Goal: Task Accomplishment & Management: Complete application form

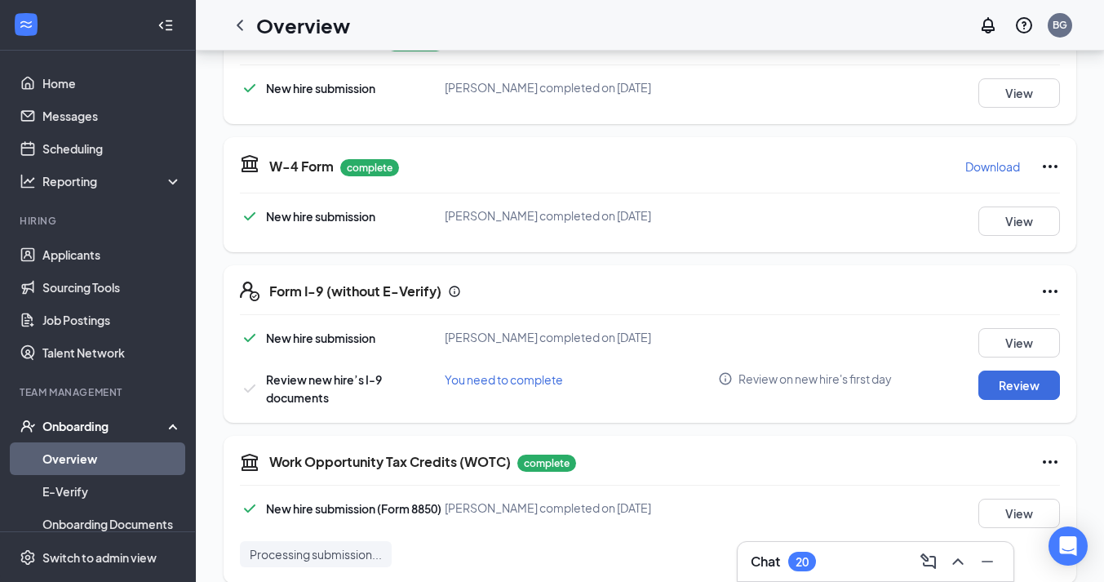
scroll to position [321, 0]
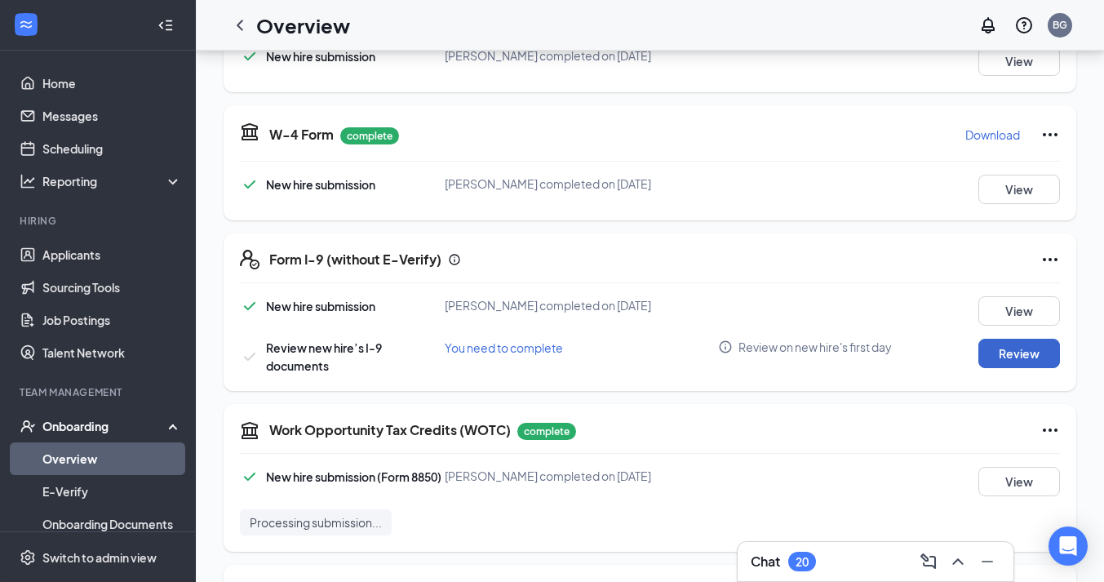
click at [1001, 361] on button "Review" at bounding box center [1020, 353] width 82 height 29
type input "[DATE]"
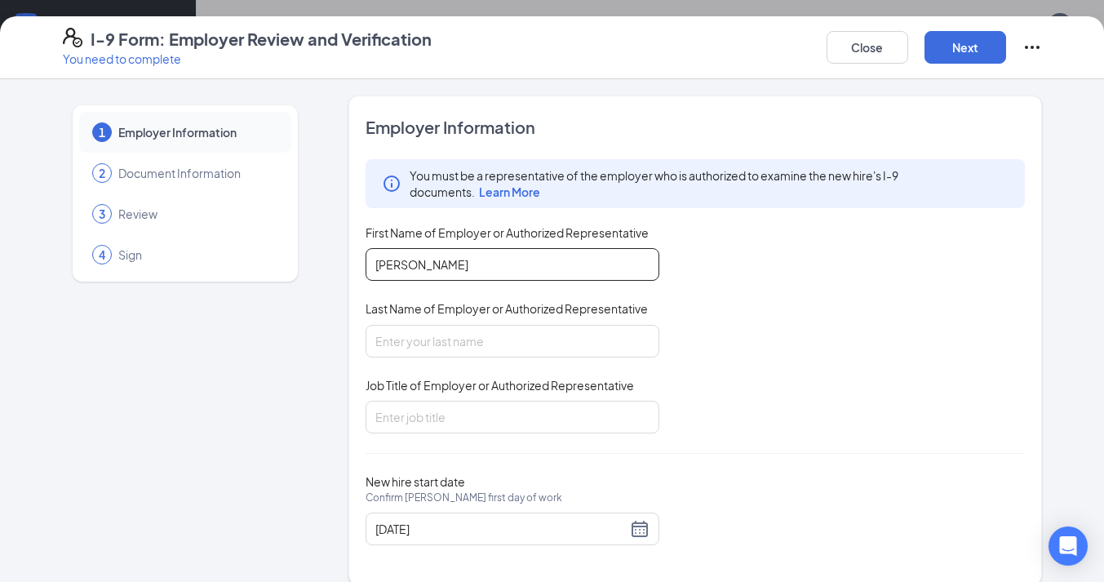
click at [503, 266] on input "[PERSON_NAME]" at bounding box center [513, 264] width 294 height 33
type input "[PERSON_NAME]"
type input "Shift Leader"
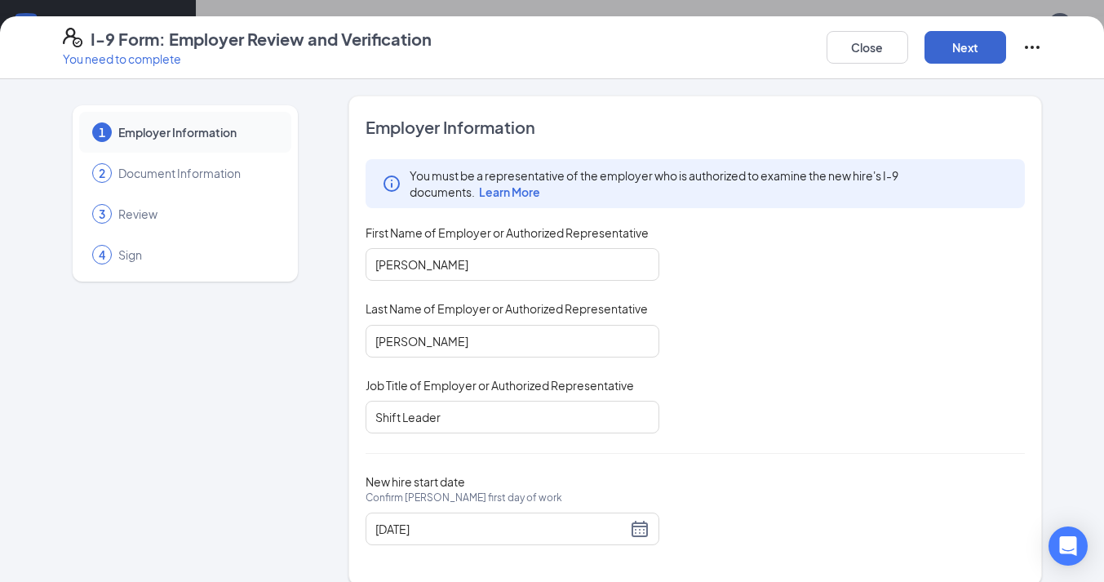
click at [965, 52] on button "Next" at bounding box center [966, 47] width 82 height 33
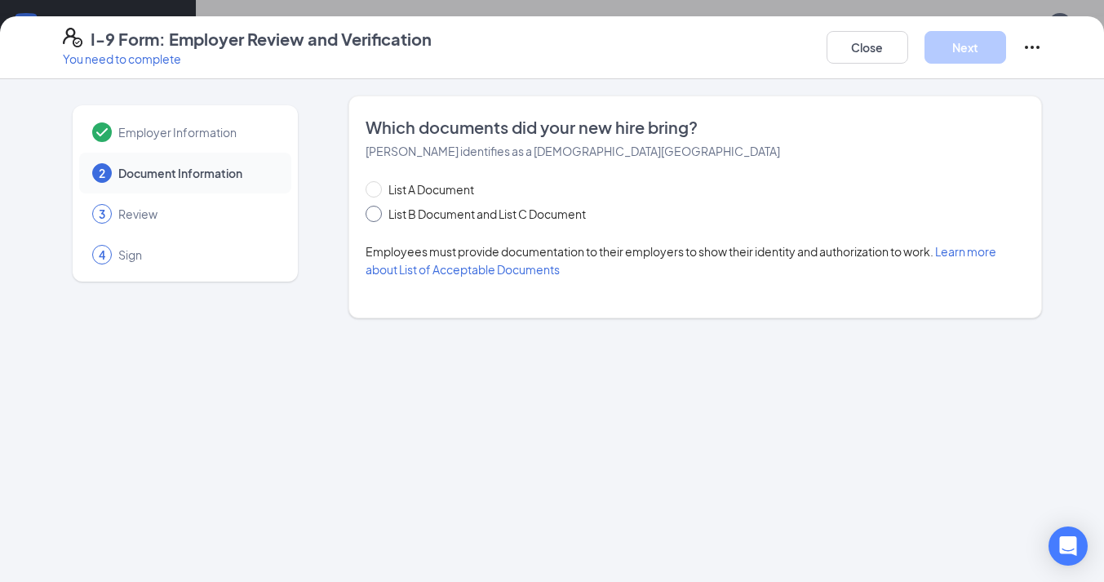
click at [389, 215] on span "List B Document and List C Document" at bounding box center [487, 214] width 211 height 18
click at [377, 215] on input "List B Document and List C Document" at bounding box center [371, 211] width 11 height 11
radio input "true"
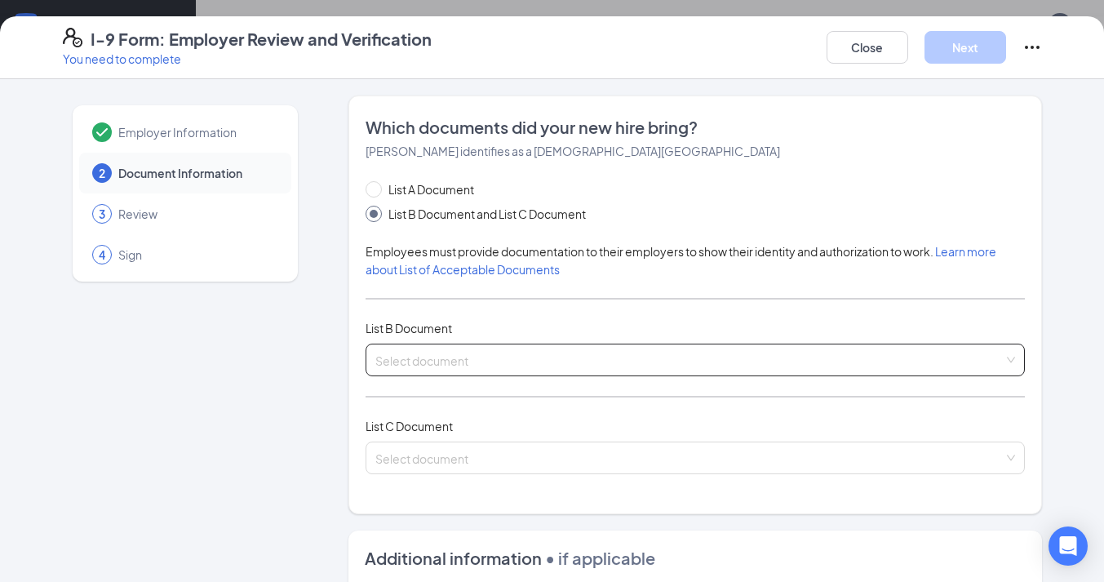
click at [433, 366] on input "search" at bounding box center [689, 356] width 628 height 24
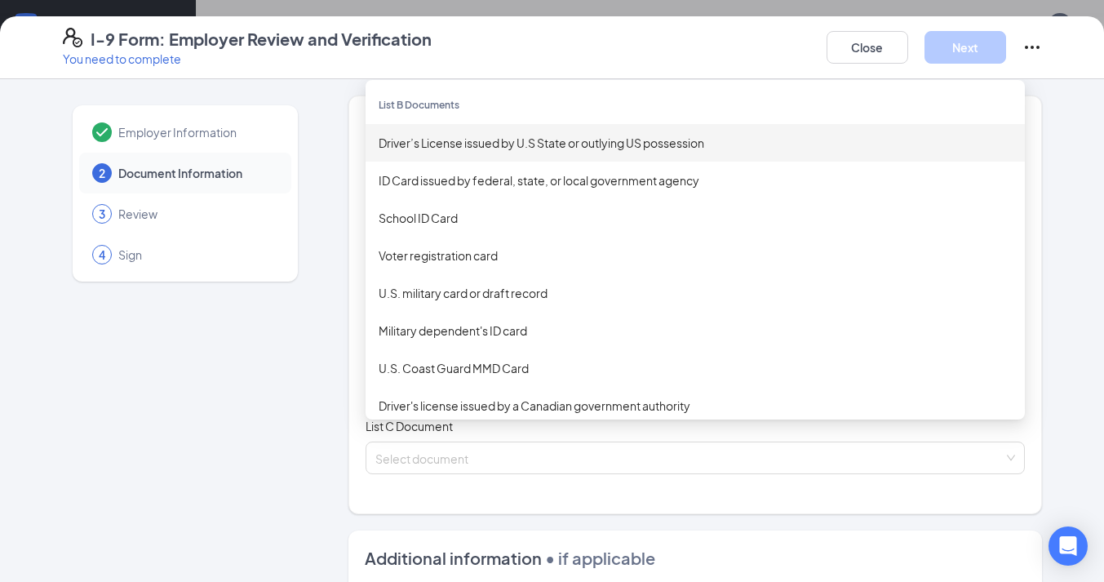
click at [433, 144] on div "Driver’s License issued by U.S State or outlying US possession" at bounding box center [695, 143] width 633 height 18
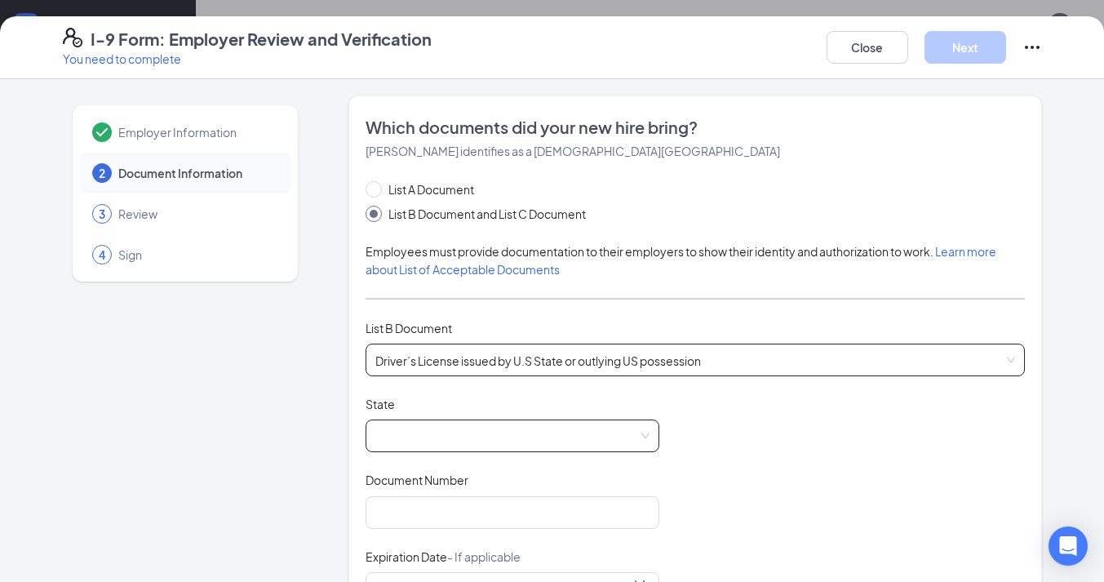
click at [474, 439] on span at bounding box center [512, 435] width 274 height 31
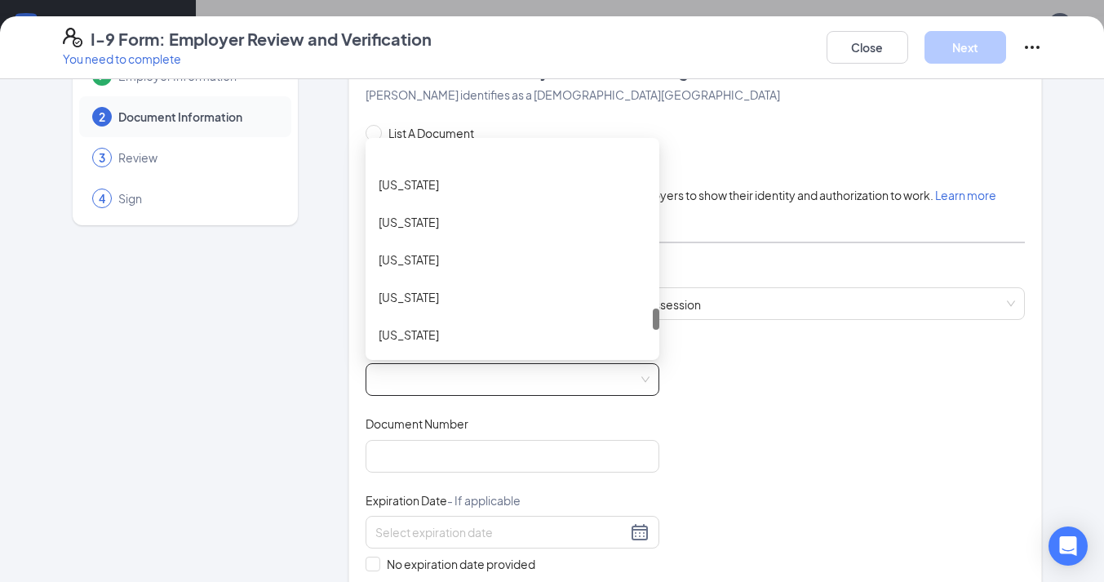
scroll to position [1593, 0]
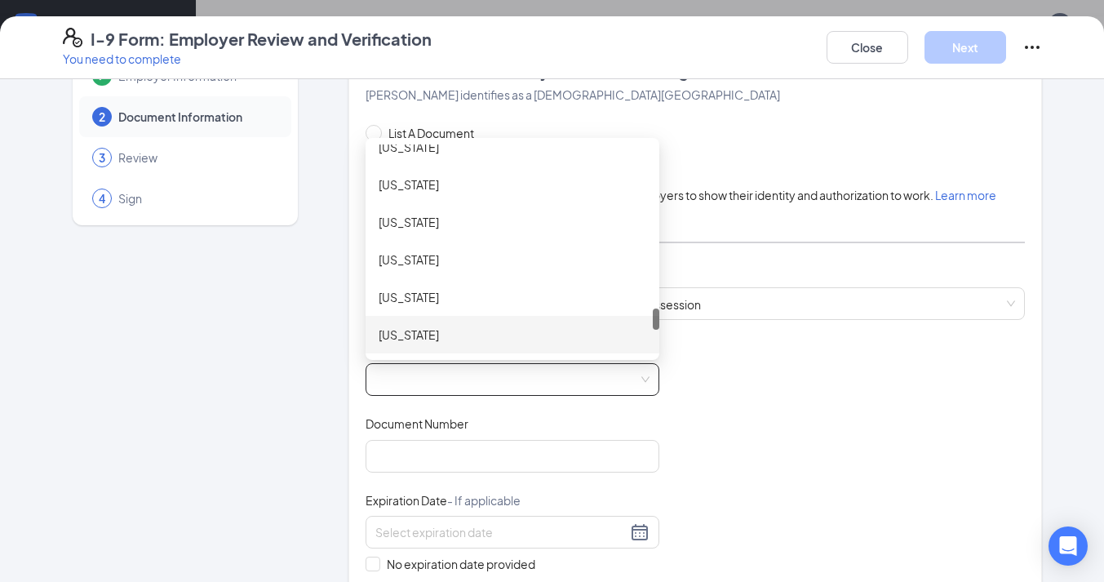
click at [409, 336] on div "[US_STATE]" at bounding box center [513, 335] width 268 height 18
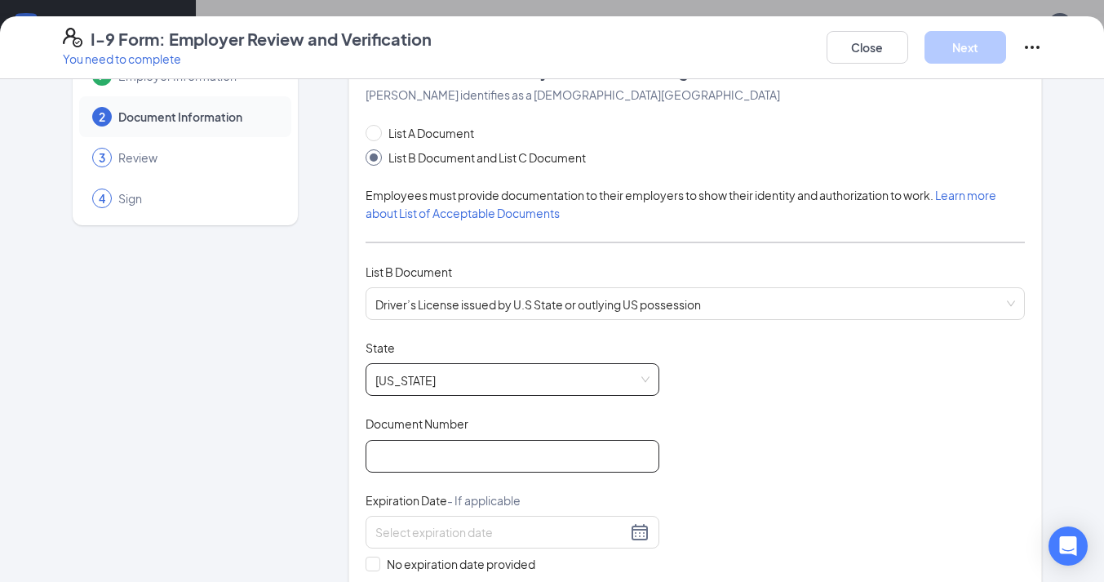
click at [451, 447] on input "Document Number" at bounding box center [513, 456] width 294 height 33
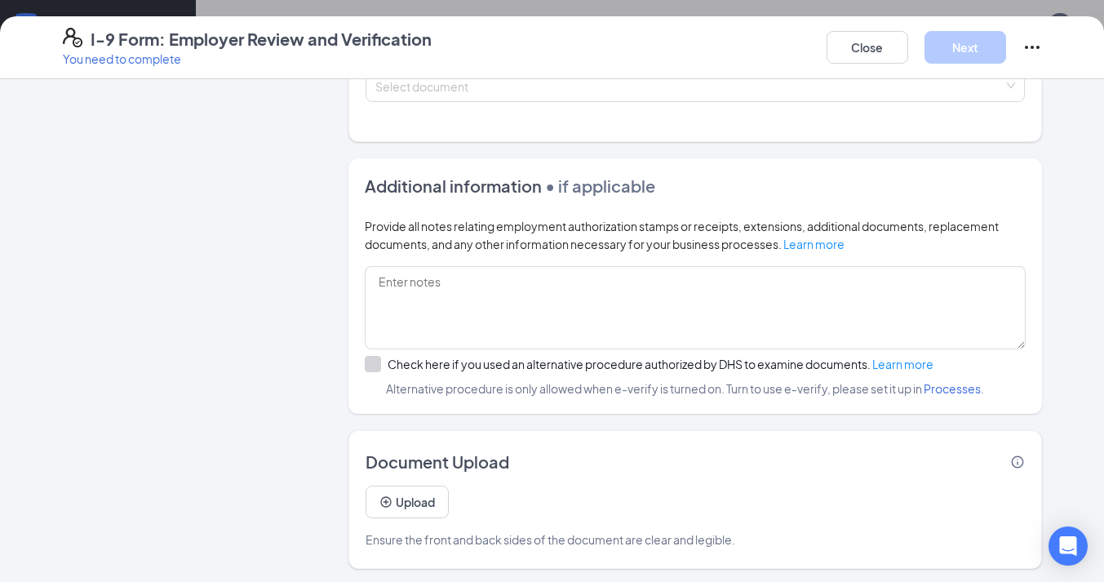
scroll to position [413, 0]
